Goal: Information Seeking & Learning: Learn about a topic

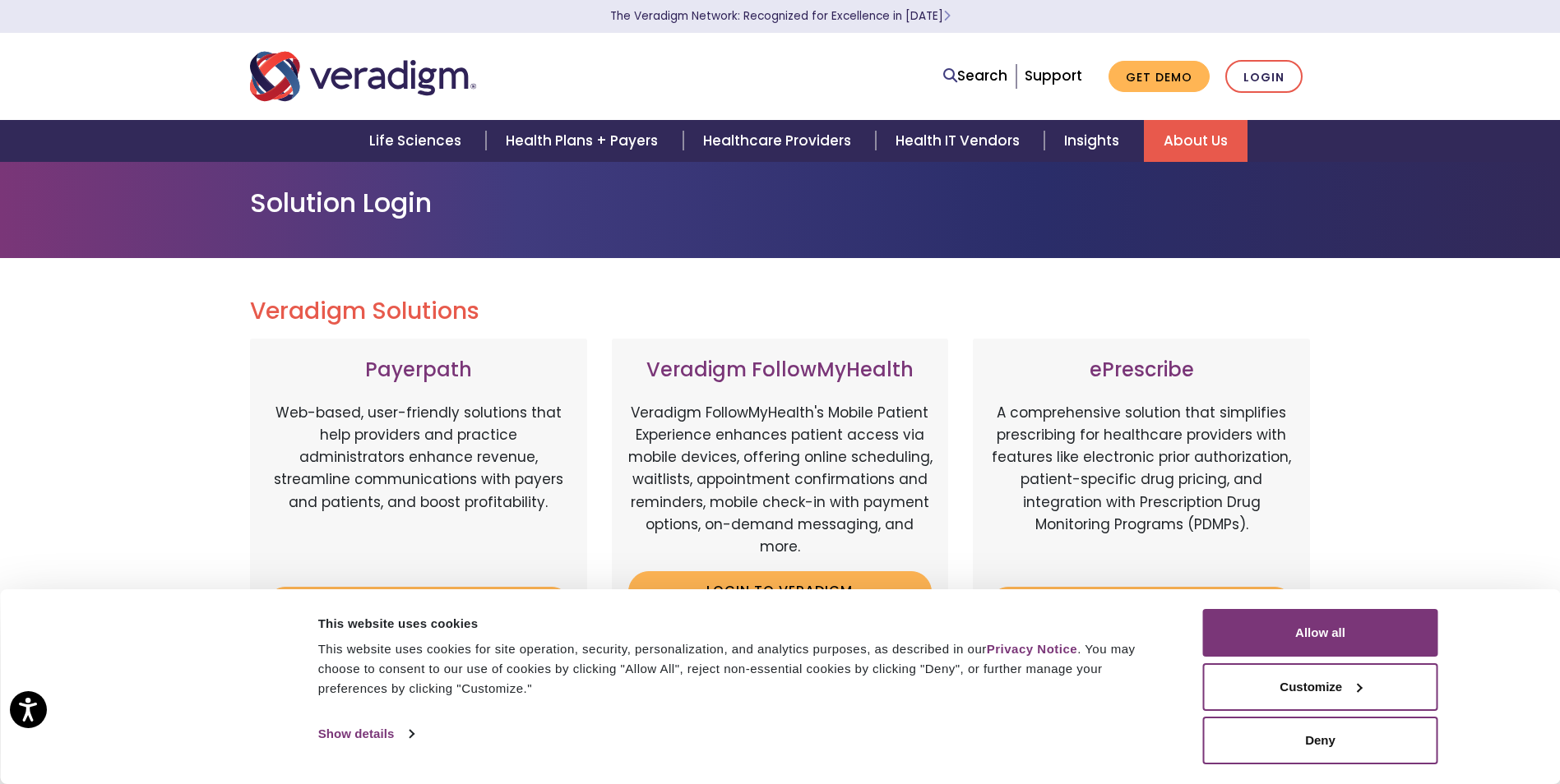
click at [1181, 134] on link "About Us" at bounding box center [1196, 141] width 104 height 42
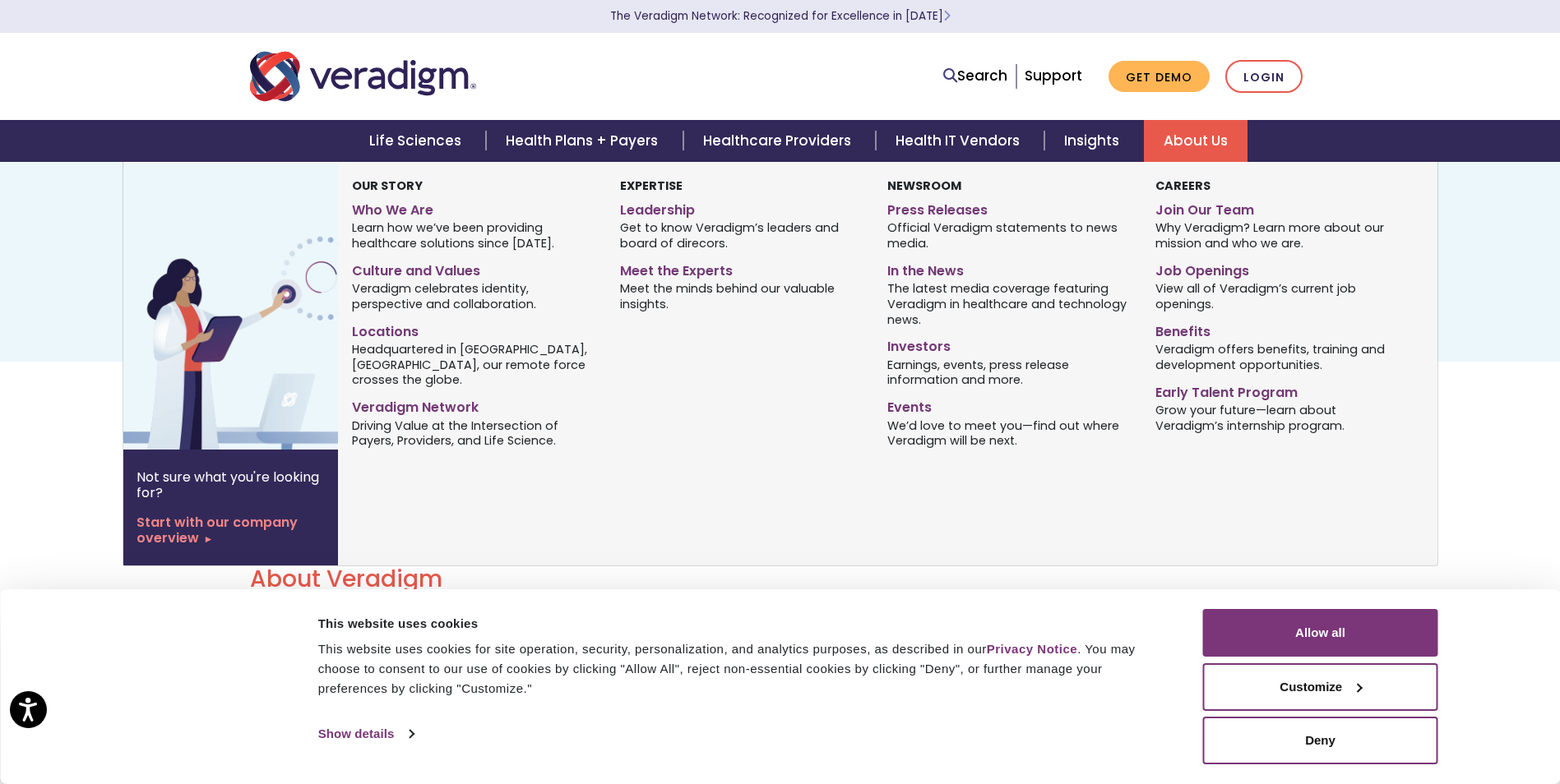
click at [1198, 134] on link "About Us" at bounding box center [1196, 141] width 104 height 42
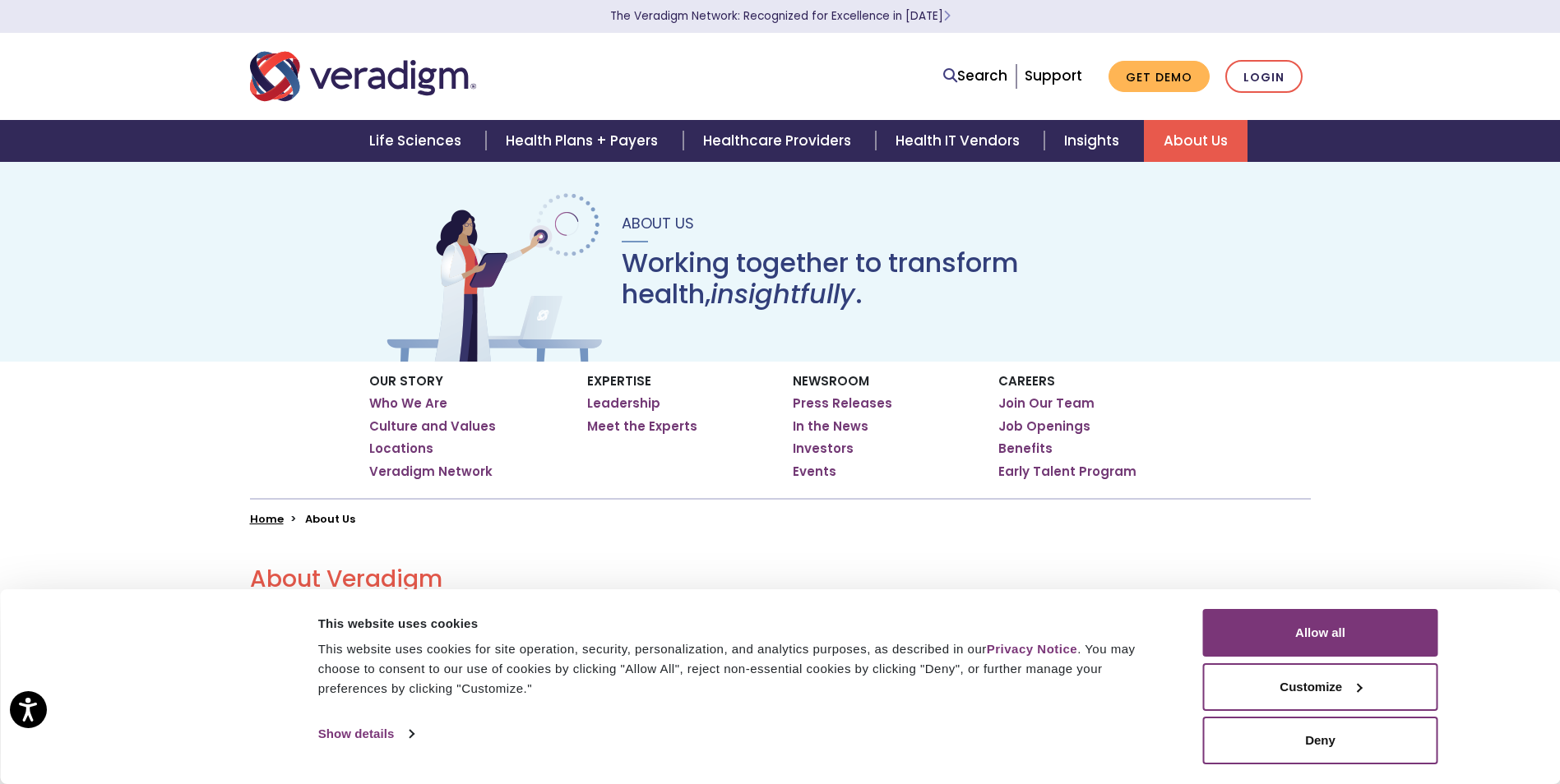
click at [1188, 134] on link "About Us" at bounding box center [1196, 141] width 104 height 42
click at [1196, 134] on link "About Us" at bounding box center [1196, 141] width 104 height 42
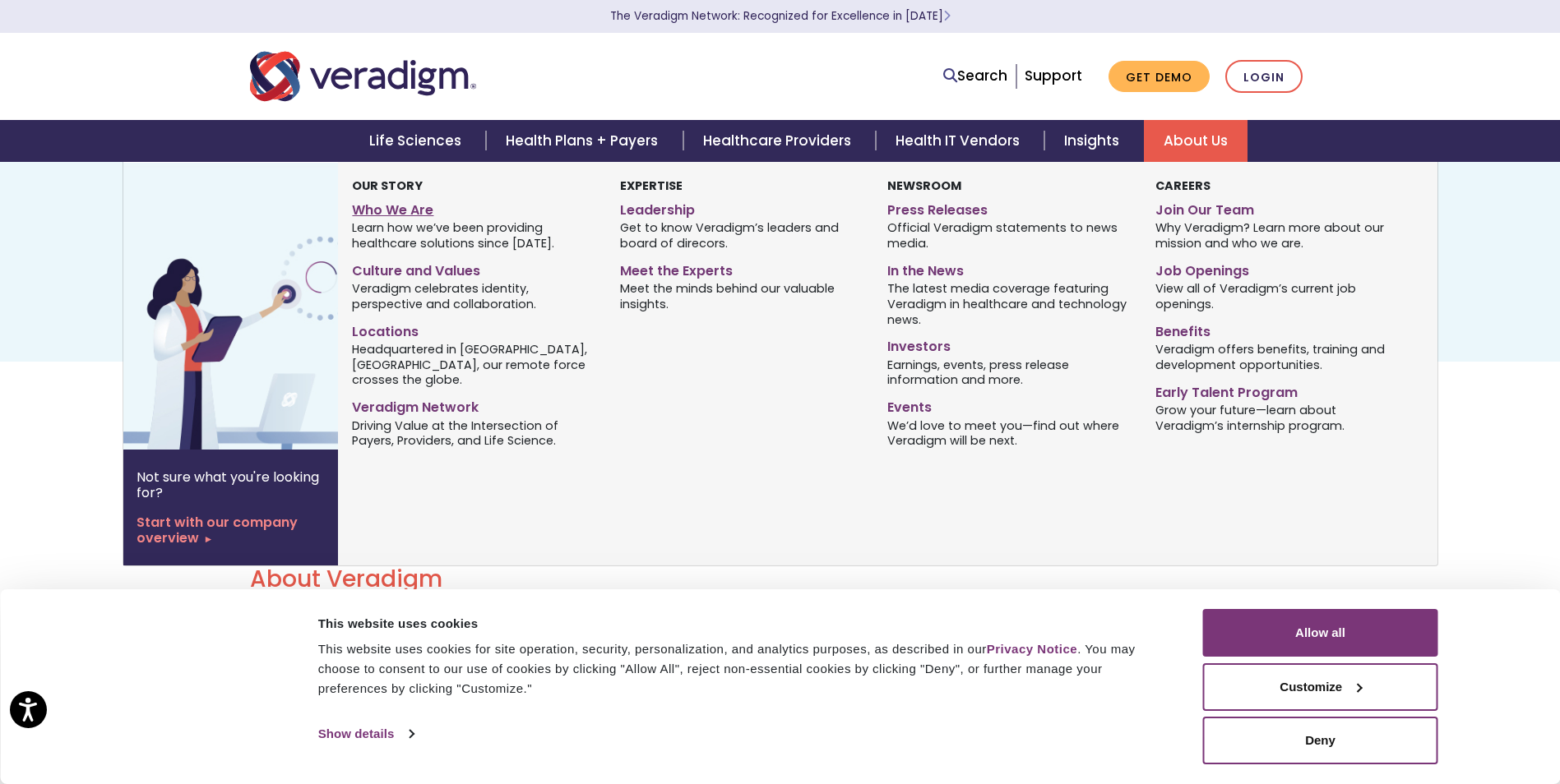
click at [371, 207] on link "Who We Are" at bounding box center [474, 207] width 243 height 24
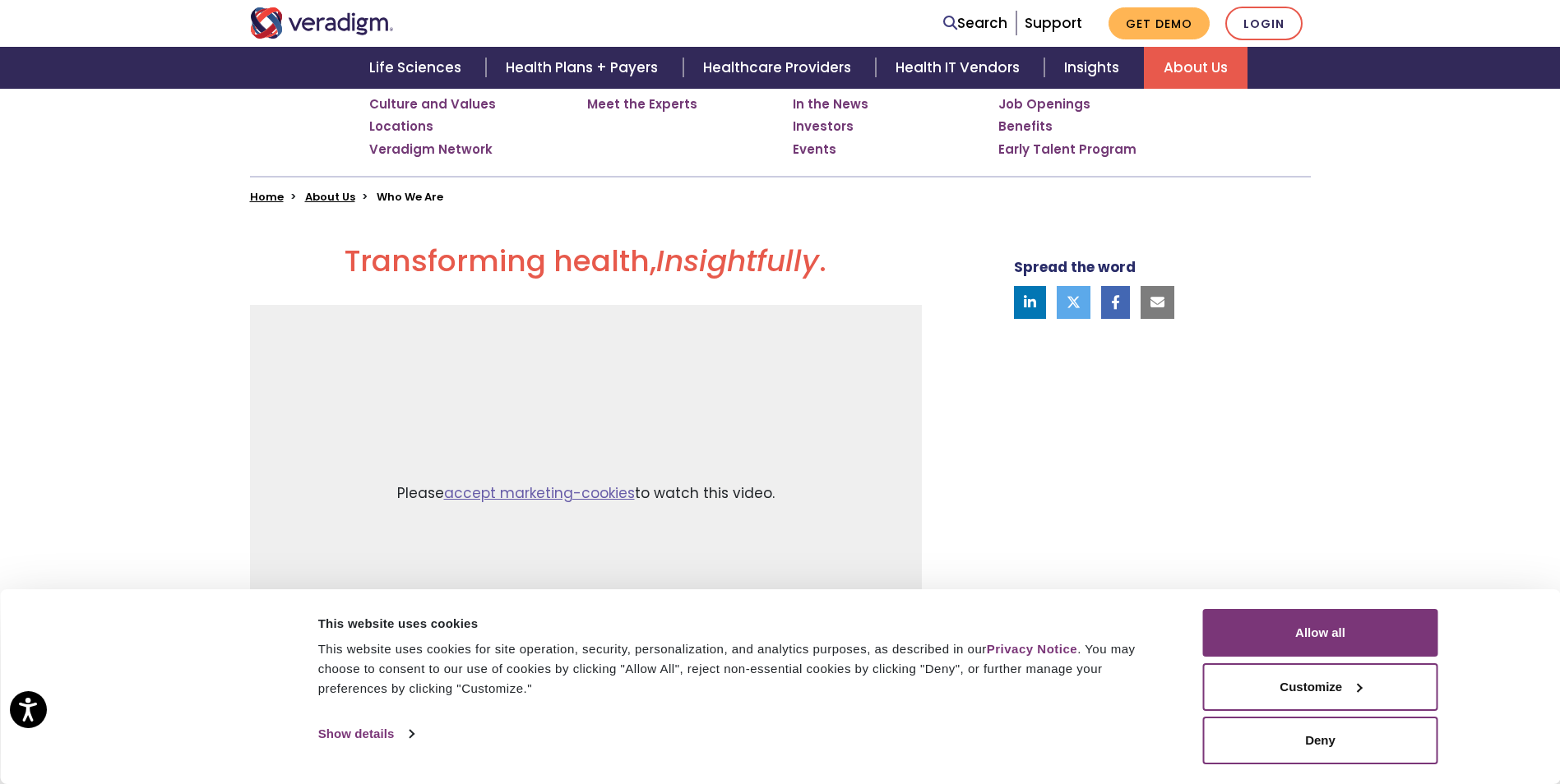
scroll to position [323, 0]
click at [1280, 745] on button "Deny" at bounding box center [1321, 741] width 235 height 48
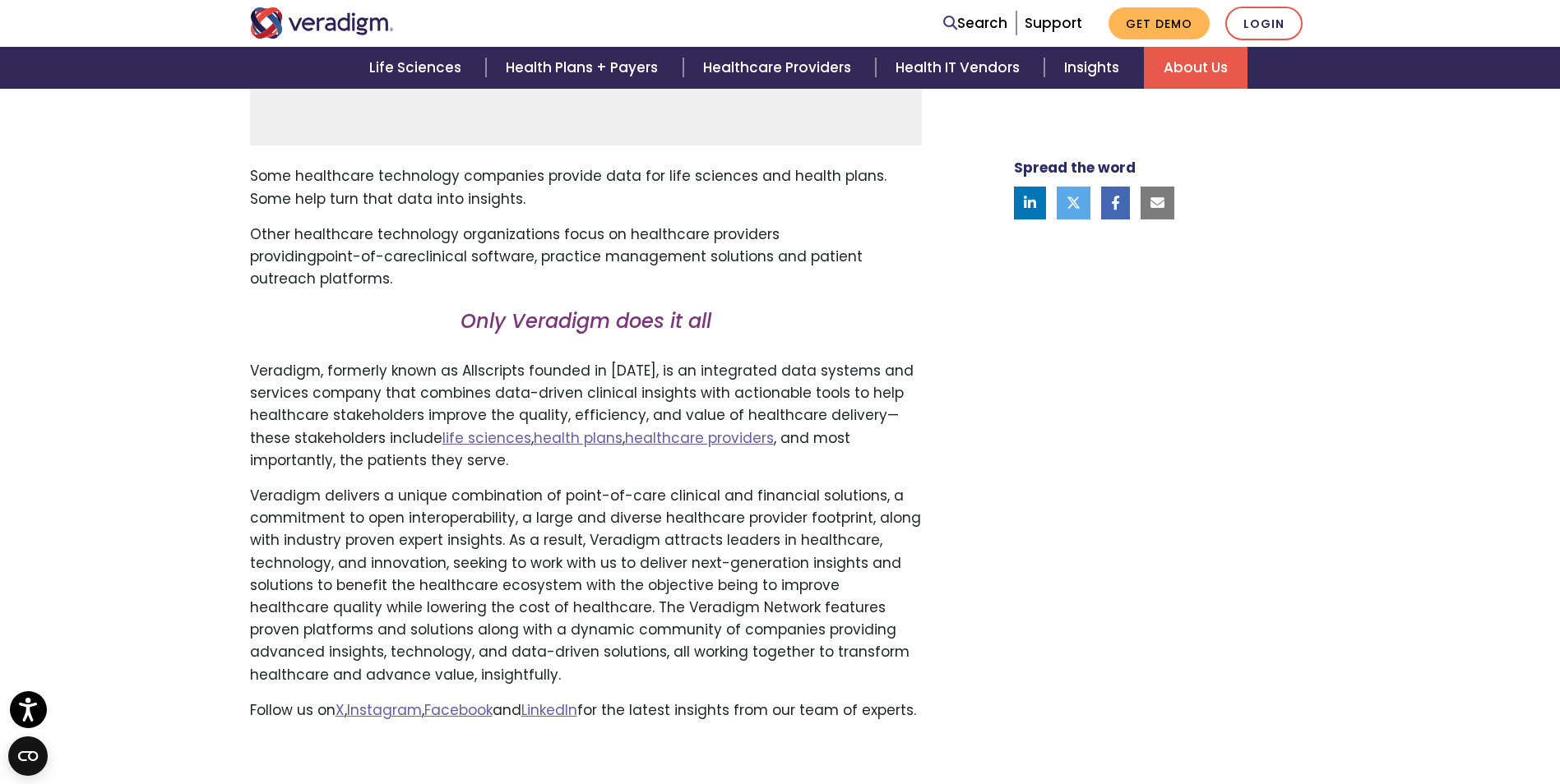
scroll to position [898, 0]
